Goal: Transaction & Acquisition: Purchase product/service

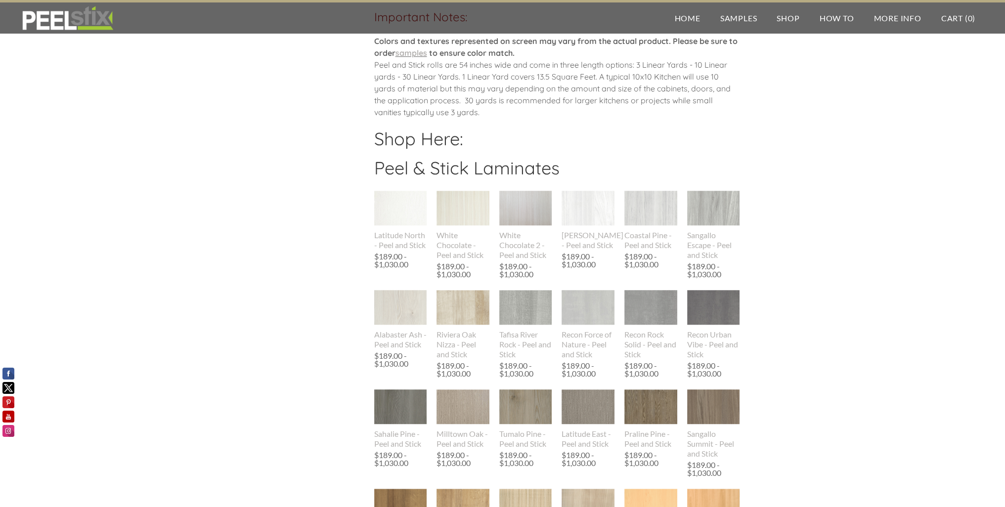
scroll to position [705, 0]
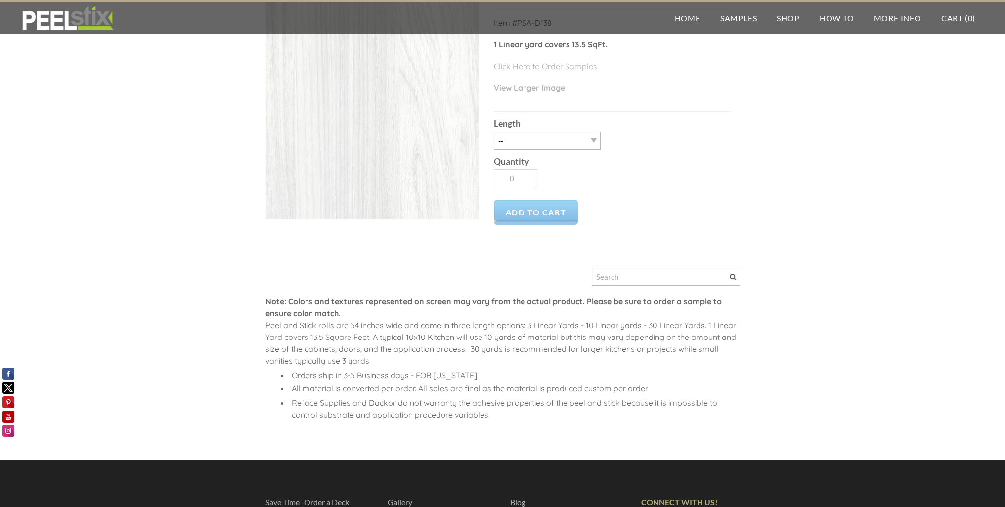
scroll to position [49, 0]
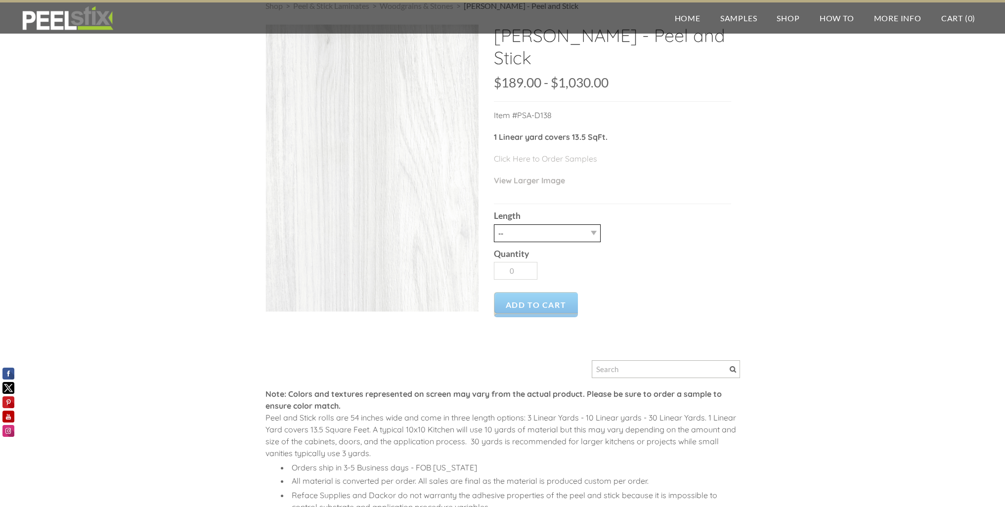
click at [539, 224] on select "-- 3LY 10LY 15LY 30LY" at bounding box center [547, 233] width 107 height 18
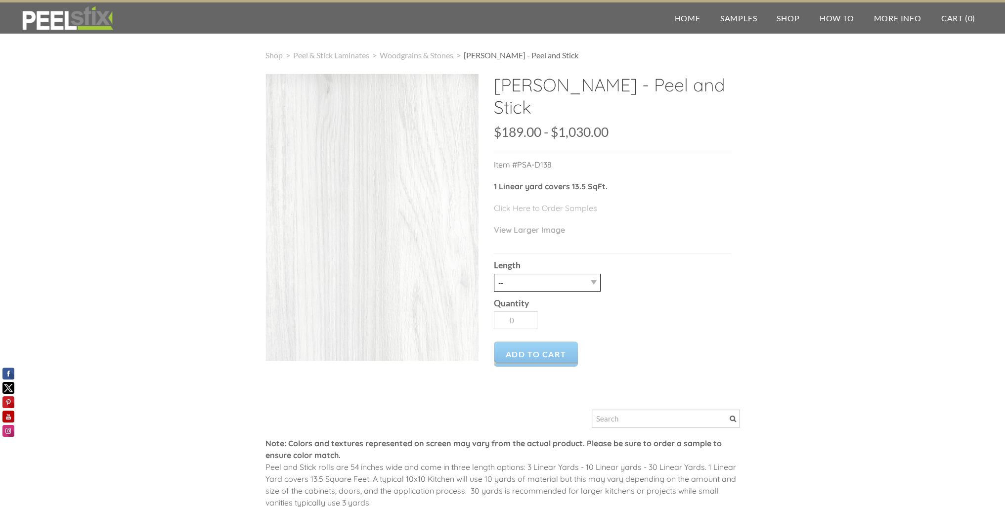
click at [577, 274] on select "-- 3LY 10LY 15LY 30LY" at bounding box center [547, 283] width 107 height 18
select select "10LY"
click at [494, 274] on select "-- 3LY 10LY 15LY 30LY" at bounding box center [547, 283] width 107 height 18
type input "1"
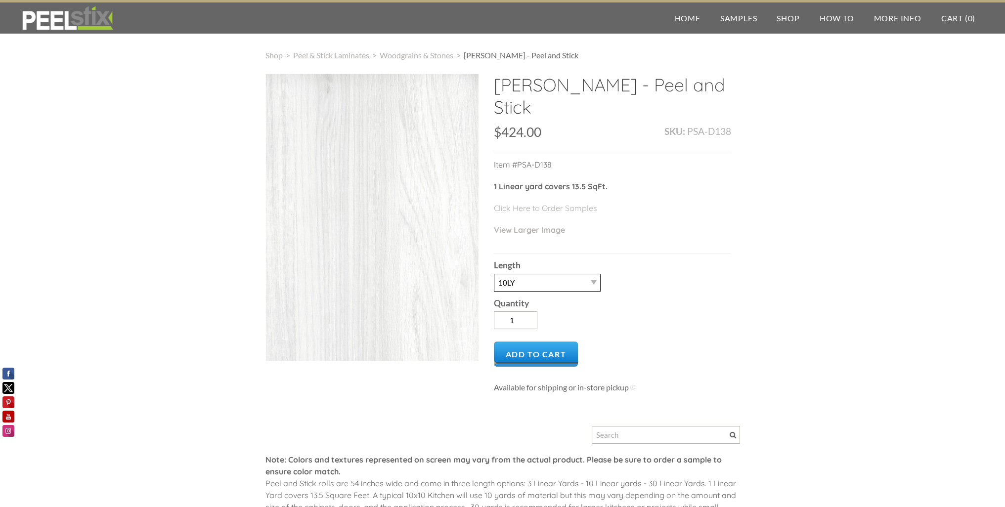
click at [564, 274] on select "-- 3LY 10LY 15LY 30LY" at bounding box center [547, 283] width 107 height 18
select select "3LY"
click at [494, 274] on select "-- 3LY 10LY 15LY 30LY" at bounding box center [547, 283] width 107 height 18
